Goal: Information Seeking & Learning: Understand process/instructions

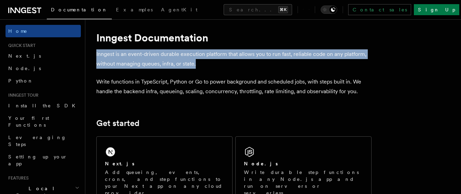
drag, startPoint x: 97, startPoint y: 54, endPoint x: 209, endPoint y: 65, distance: 112.1
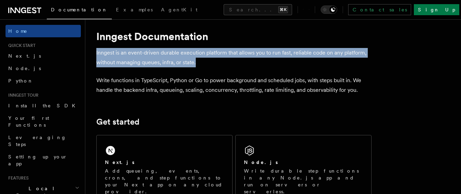
scroll to position [10, 0]
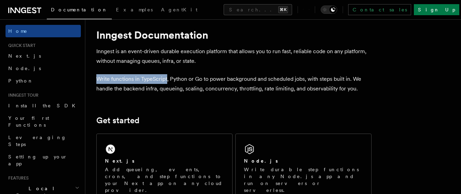
drag, startPoint x: 98, startPoint y: 79, endPoint x: 168, endPoint y: 76, distance: 69.6
click at [168, 76] on p "Write functions in TypeScript, Python or Go to power background and scheduled j…" at bounding box center [234, 83] width 276 height 19
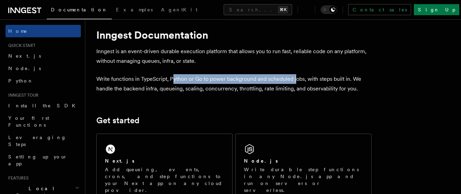
drag, startPoint x: 172, startPoint y: 77, endPoint x: 300, endPoint y: 77, distance: 128.5
click at [297, 76] on p "Write functions in TypeScript, Python or Go to power background and scheduled j…" at bounding box center [234, 83] width 276 height 19
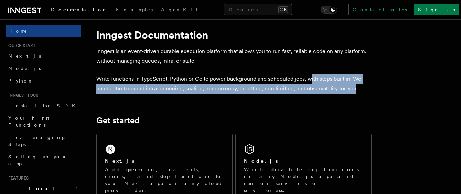
drag, startPoint x: 311, startPoint y: 77, endPoint x: 359, endPoint y: 86, distance: 48.3
click at [356, 86] on p "Write functions in TypeScript, Python or Go to power background and scheduled j…" at bounding box center [234, 83] width 276 height 19
click at [363, 85] on p "Write functions in TypeScript, Python or Go to power background and scheduled j…" at bounding box center [234, 83] width 276 height 19
drag, startPoint x: 363, startPoint y: 85, endPoint x: 91, endPoint y: 83, distance: 271.4
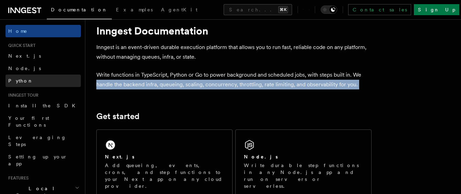
scroll to position [65, 0]
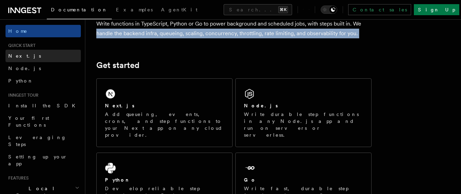
click at [17, 55] on span "Next.js" at bounding box center [24, 56] width 33 height 6
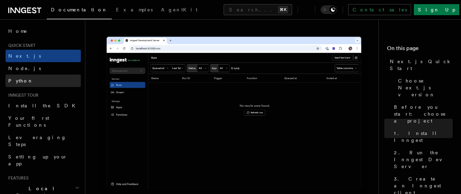
scroll to position [1, 0]
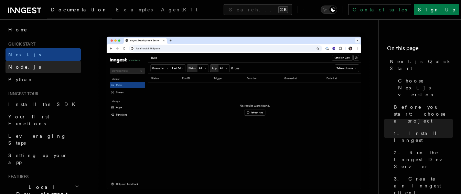
click at [14, 68] on span "Node.js" at bounding box center [24, 67] width 33 height 6
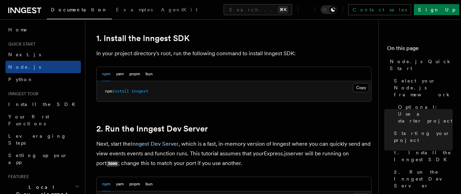
scroll to position [449, 0]
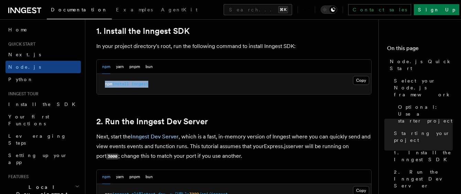
drag, startPoint x: 155, startPoint y: 84, endPoint x: 116, endPoint y: 83, distance: 39.6
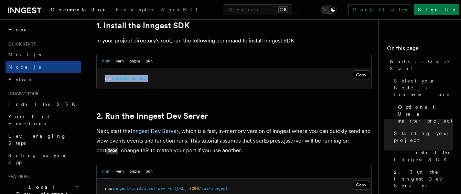
scroll to position [460, 0]
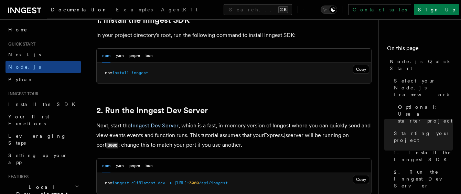
drag, startPoint x: 155, startPoint y: 71, endPoint x: 105, endPoint y: 71, distance: 49.6
click at [105, 71] on pre "npm install inngest" at bounding box center [234, 73] width 275 height 21
click at [106, 71] on span "npm" at bounding box center [108, 72] width 7 height 5
drag, startPoint x: 106, startPoint y: 71, endPoint x: 182, endPoint y: 73, distance: 76.5
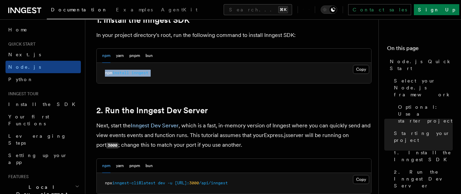
click at [182, 73] on pre "npm install inngest" at bounding box center [234, 73] width 275 height 21
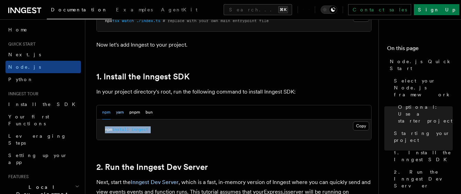
scroll to position [403, 0]
click at [120, 127] on span "install" at bounding box center [120, 129] width 17 height 5
click at [137, 139] on pre "npm install inngest" at bounding box center [234, 130] width 275 height 21
drag, startPoint x: 154, startPoint y: 130, endPoint x: 119, endPoint y: 131, distance: 35.2
click at [102, 130] on pre "npm install inngest" at bounding box center [234, 130] width 275 height 21
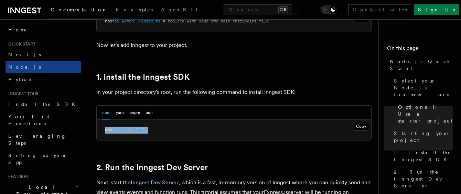
click at [122, 133] on pre "npm install inngest" at bounding box center [234, 130] width 275 height 21
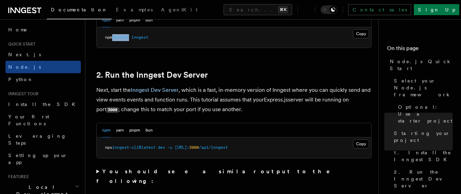
scroll to position [547, 0]
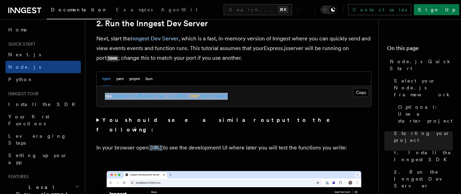
drag, startPoint x: 99, startPoint y: 96, endPoint x: 279, endPoint y: 98, distance: 180.1
click at [278, 98] on pre "npx inngest-cli@latest dev -u [URL]: 3000 /api/inngest" at bounding box center [234, 96] width 275 height 21
click at [279, 98] on pre "npx inngest-cli@latest dev -u [URL]: 3000 /api/inngest" at bounding box center [234, 96] width 275 height 21
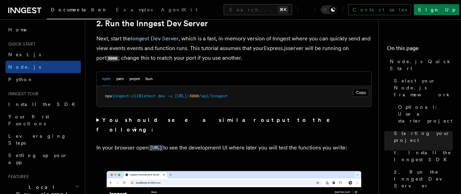
drag, startPoint x: 279, startPoint y: 98, endPoint x: 221, endPoint y: 102, distance: 58.0
click at [214, 97] on pre "npx inngest-cli@latest dev -u [URL]: 3000 /api/inngest" at bounding box center [234, 96] width 275 height 21
click at [221, 102] on pre "npx inngest-cli@latest dev -u [URL]: 3000 /api/inngest" at bounding box center [234, 96] width 275 height 21
drag, startPoint x: 179, startPoint y: 97, endPoint x: 270, endPoint y: 96, distance: 91.3
click at [270, 96] on pre "npx inngest-cli@latest dev -u [URL]: 3000 /api/inngest" at bounding box center [234, 96] width 275 height 21
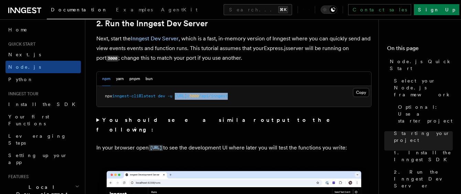
click at [270, 96] on pre "npx inngest-cli@latest dev -u [URL]: 3000 /api/inngest" at bounding box center [234, 96] width 275 height 21
drag, startPoint x: 270, startPoint y: 96, endPoint x: 180, endPoint y: 96, distance: 89.5
click at [181, 96] on pre "npx inngest-cli@latest dev -u [URL]: 3000 /api/inngest" at bounding box center [234, 96] width 275 height 21
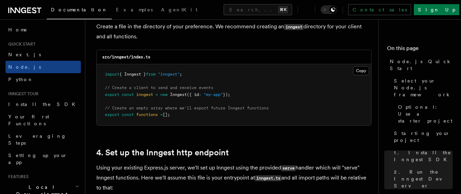
scroll to position [928, 0]
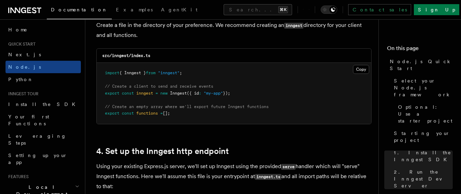
drag, startPoint x: 178, startPoint y: 113, endPoint x: 106, endPoint y: 71, distance: 83.6
click at [106, 71] on pre "import { Inngest } from "inngest" ; // Create a client to send and receive even…" at bounding box center [234, 93] width 275 height 61
click at [106, 73] on span "import" at bounding box center [112, 72] width 14 height 5
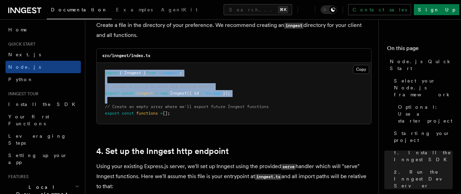
drag, startPoint x: 106, startPoint y: 73, endPoint x: 170, endPoint y: 101, distance: 69.8
click at [170, 101] on pre "import { Inngest } from "inngest" ; // Create a client to send and receive even…" at bounding box center [234, 93] width 275 height 61
click at [167, 98] on pre "import { Inngest } from "inngest" ; // Create a client to send and receive even…" at bounding box center [234, 93] width 275 height 61
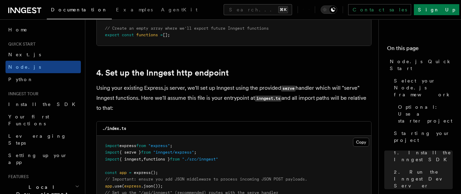
scroll to position [1067, 0]
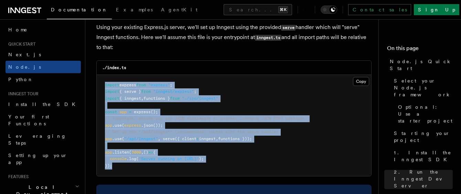
drag, startPoint x: 104, startPoint y: 83, endPoint x: 163, endPoint y: 164, distance: 100.6
click at [164, 165] on pre "import express from "express" ; import { serve } from "inngest/express" ; impor…" at bounding box center [234, 125] width 275 height 101
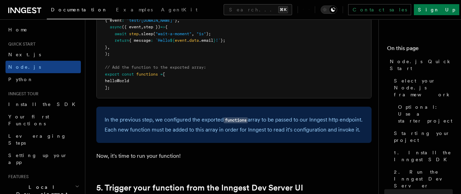
scroll to position [1464, 0]
